Goal: Check status: Check status

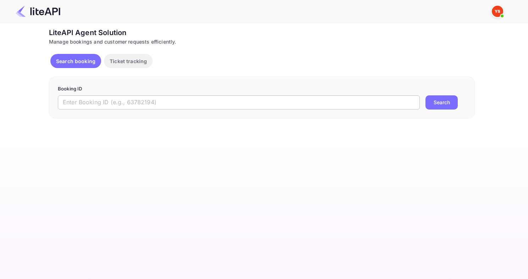
click at [161, 103] on input "text" at bounding box center [239, 103] width 362 height 14
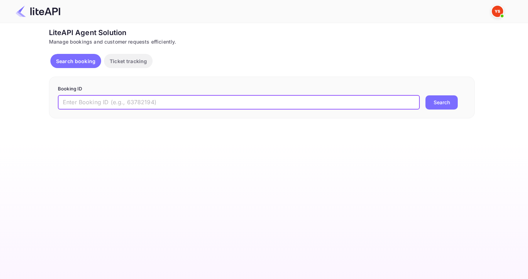
paste input "8660719"
type input "8660719"
click at [426, 96] on button "Search" at bounding box center [442, 103] width 32 height 14
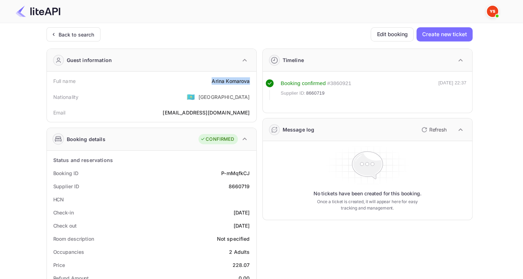
drag, startPoint x: 210, startPoint y: 80, endPoint x: 250, endPoint y: 78, distance: 39.8
click at [250, 78] on div "Full name [PERSON_NAME]" at bounding box center [152, 81] width 204 height 13
copy div "[PERSON_NAME]"
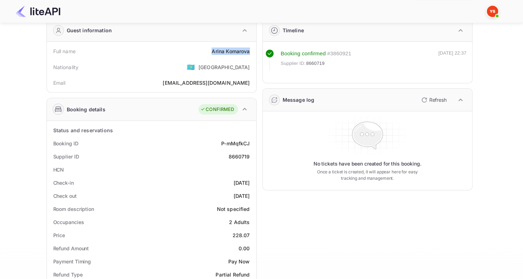
scroll to position [71, 0]
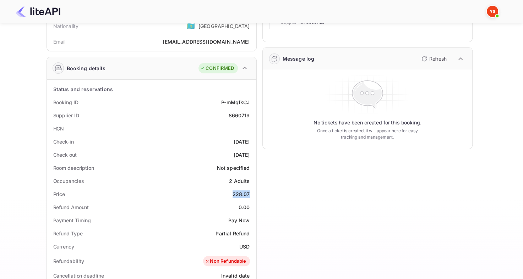
drag, startPoint x: 231, startPoint y: 191, endPoint x: 253, endPoint y: 193, distance: 21.5
click at [253, 193] on div "Price 228.07" at bounding box center [152, 194] width 204 height 13
copy div "228.07"
click at [237, 115] on div "8660719" at bounding box center [238, 115] width 21 height 7
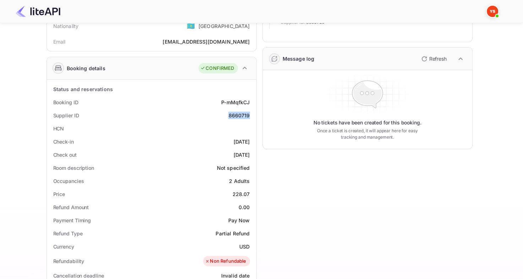
copy div "8660719"
